Goal: Task Accomplishment & Management: Manage account settings

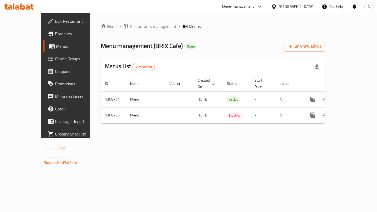
click at [55, 23] on span "Edit Restaurant" at bounding box center [77, 21] width 45 height 6
click at [56, 49] on span "Menus" at bounding box center [78, 46] width 44 height 6
click at [130, 26] on span "Restaurants management" at bounding box center [153, 26] width 47 height 6
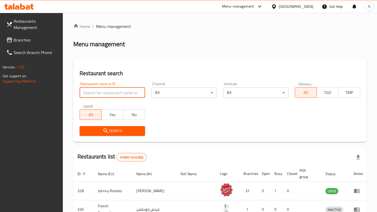
click at [132, 92] on input "search" at bounding box center [111, 93] width 65 height 10
type input "brix"
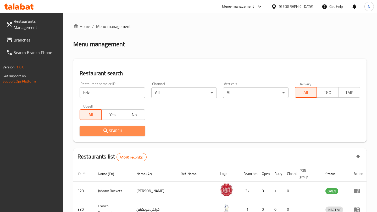
click at [122, 129] on span "Search" at bounding box center [112, 131] width 57 height 7
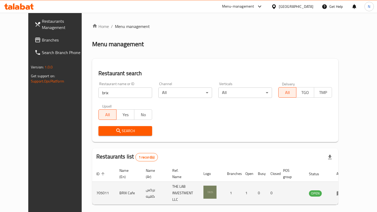
click at [216, 189] on img "enhanced table" at bounding box center [209, 192] width 13 height 13
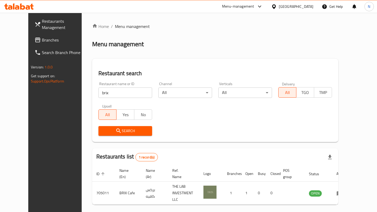
click at [249, 6] on div "Menu-management" at bounding box center [238, 6] width 32 height 6
click at [204, 47] on div "Restaurant-Management" at bounding box center [209, 46] width 41 height 6
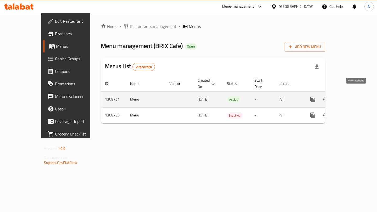
click at [353, 97] on icon "enhanced table" at bounding box center [350, 99] width 5 height 5
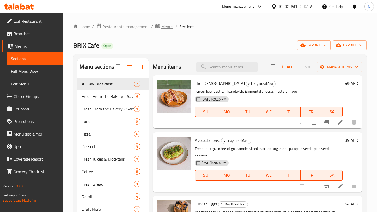
click at [161, 25] on span "Menus" at bounding box center [167, 27] width 12 height 6
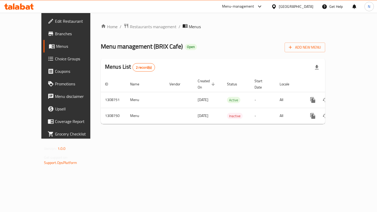
click at [55, 31] on span "Branches" at bounding box center [77, 34] width 45 height 6
click at [55, 22] on span "Edit Restaurant" at bounding box center [77, 21] width 45 height 6
